Goal: Task Accomplishment & Management: Manage account settings

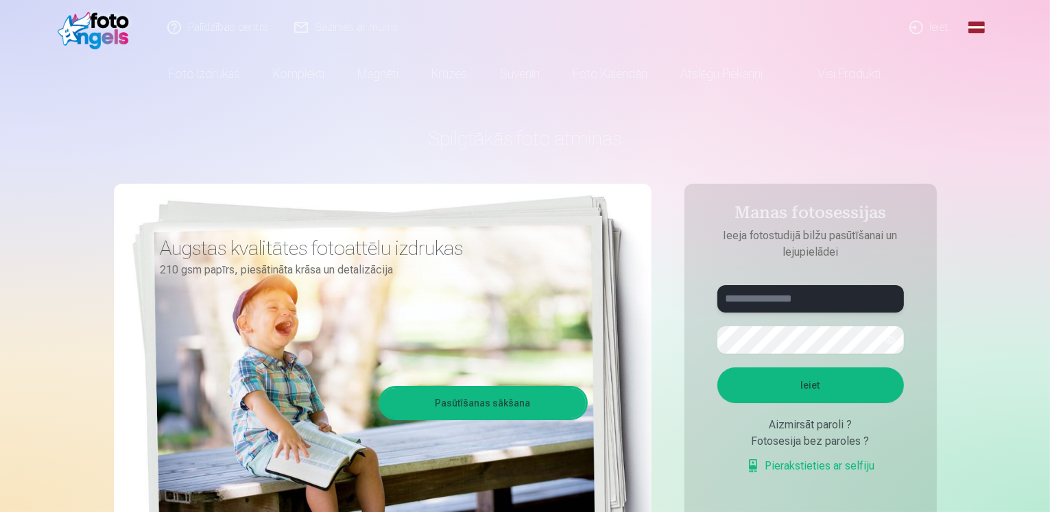
click at [824, 293] on input "text" at bounding box center [810, 298] width 187 height 27
type input "**********"
click at [717, 368] on button "Ieiet" at bounding box center [810, 386] width 187 height 36
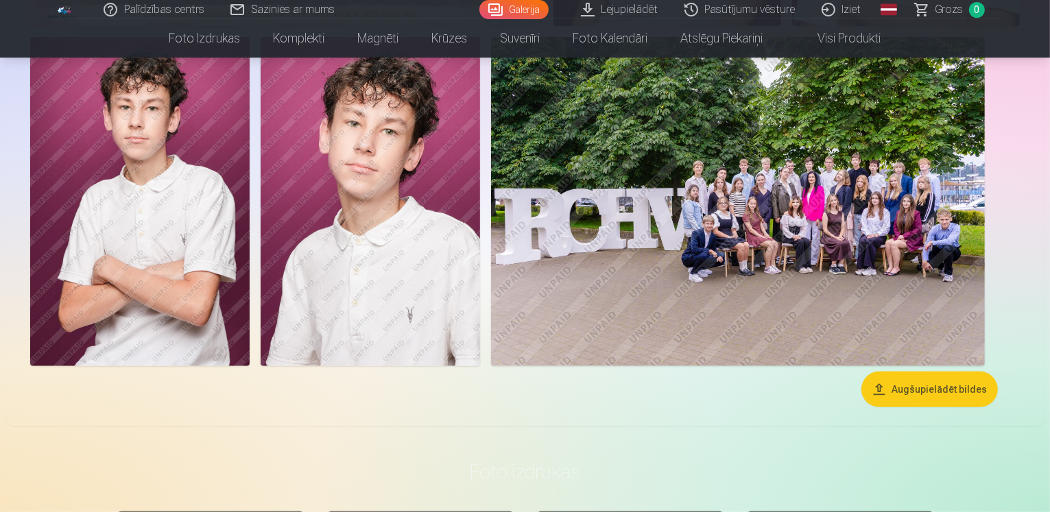
scroll to position [454, 0]
